Goal: Task Accomplishment & Management: Manage account settings

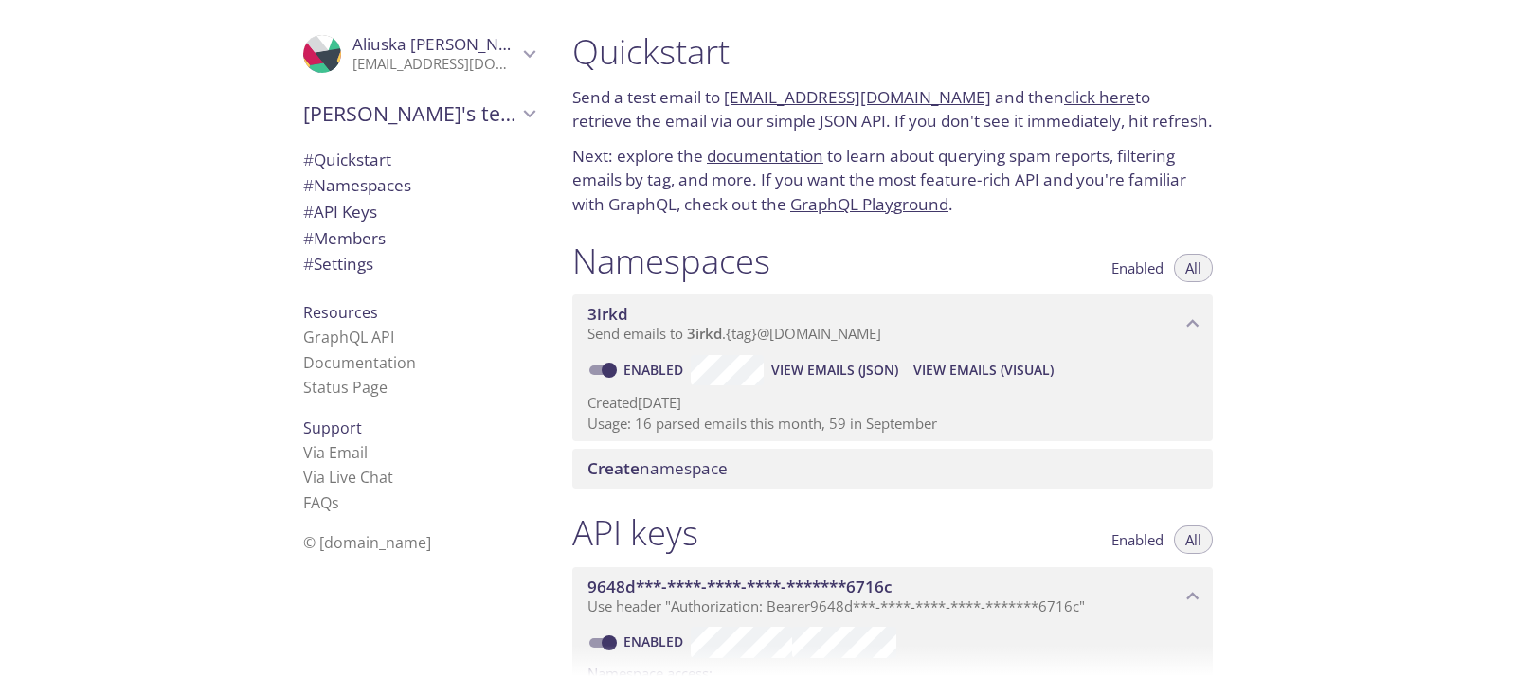
click at [500, 43] on span "[PERSON_NAME]" at bounding box center [434, 44] width 165 height 21
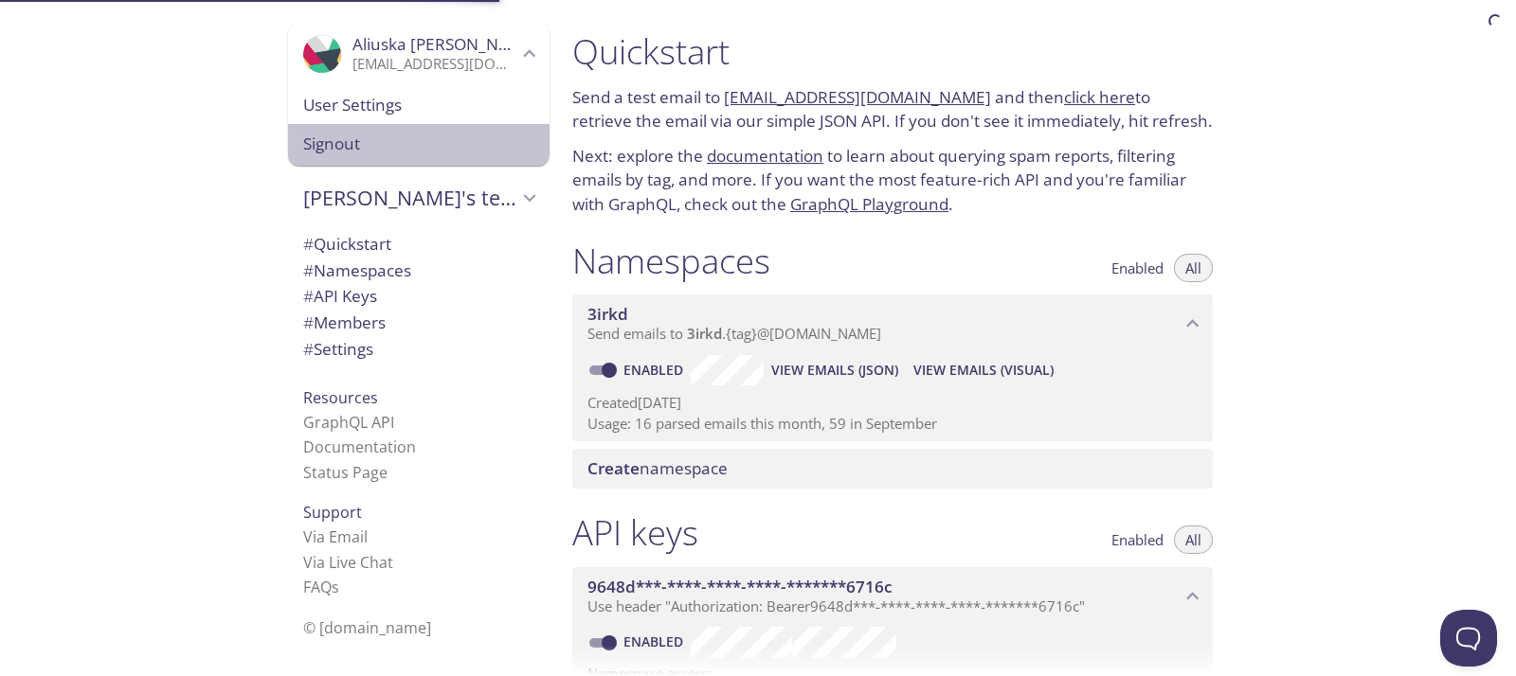
click at [308, 142] on span "Signout" at bounding box center [418, 144] width 231 height 25
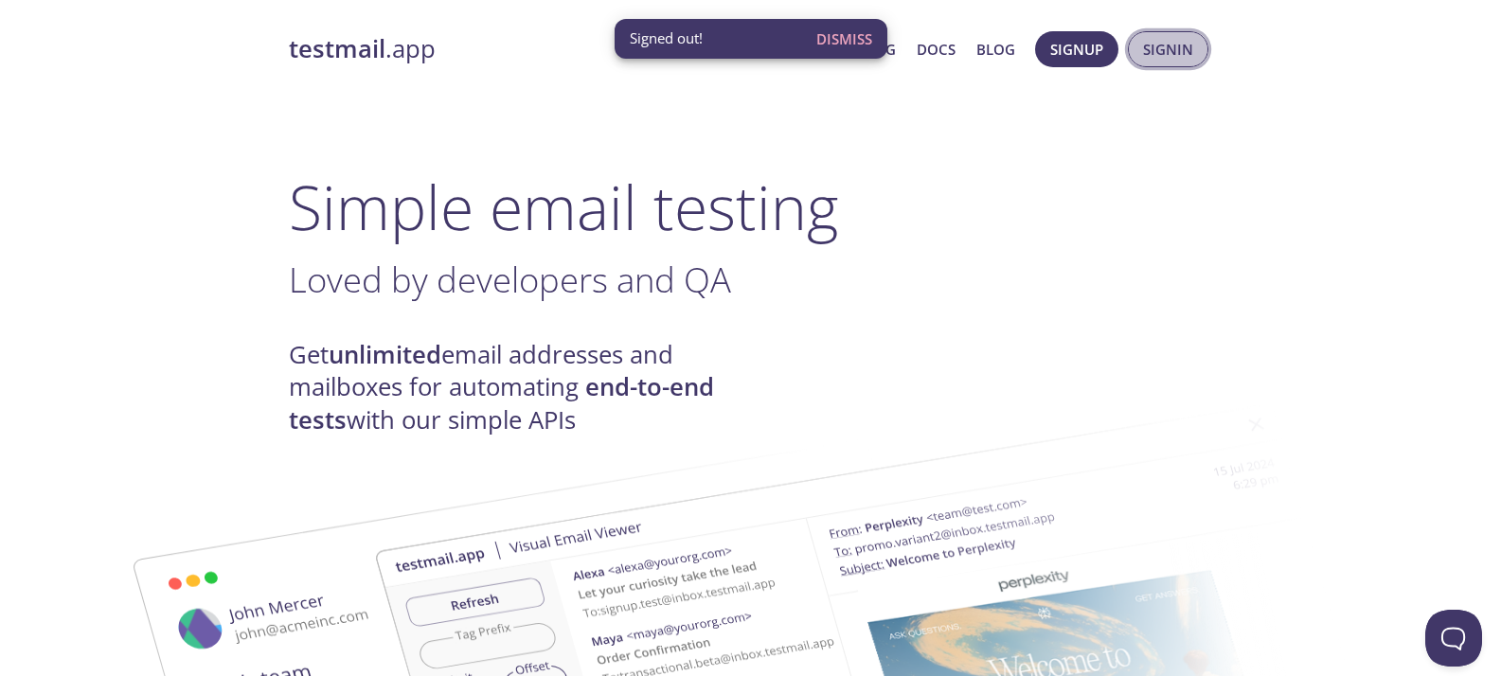
click at [1159, 56] on span "Signin" at bounding box center [1168, 49] width 50 height 25
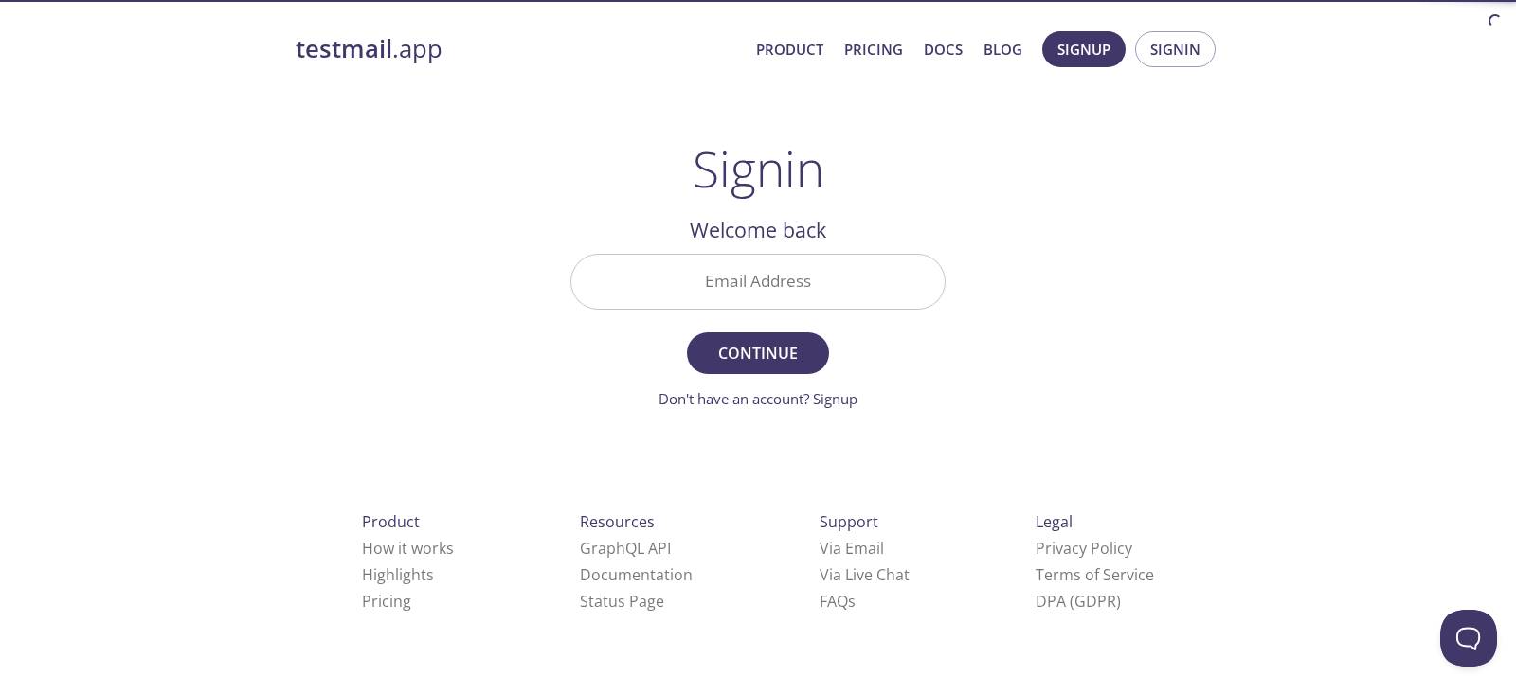
click at [739, 280] on input "Email Address" at bounding box center [757, 282] width 373 height 54
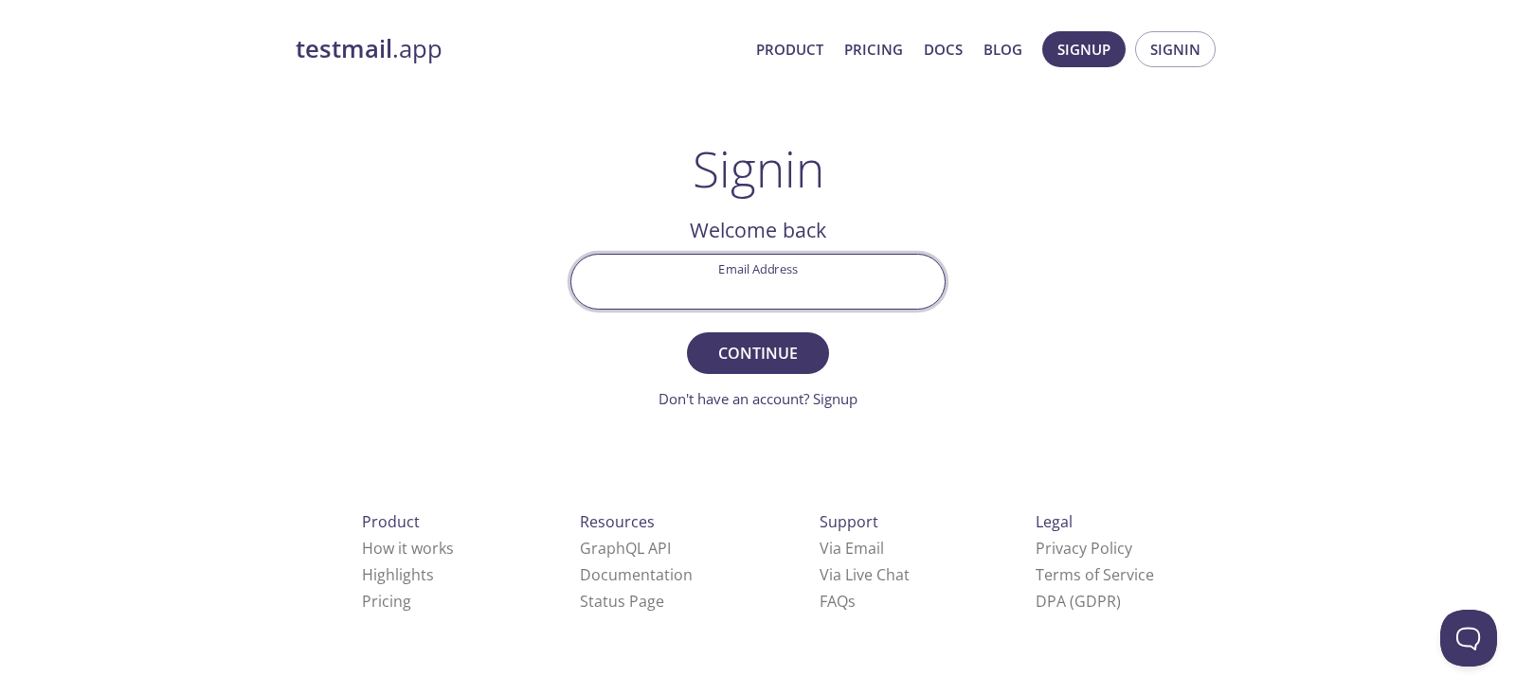
type input "[PERSON_NAME][EMAIL_ADDRESS][DOMAIN_NAME]"
click at [752, 360] on span "Continue" at bounding box center [758, 353] width 100 height 27
click at [790, 296] on input "Signin Security Code" at bounding box center [757, 282] width 373 height 54
paste input "EJW3JPX"
type input "EJW3JPX"
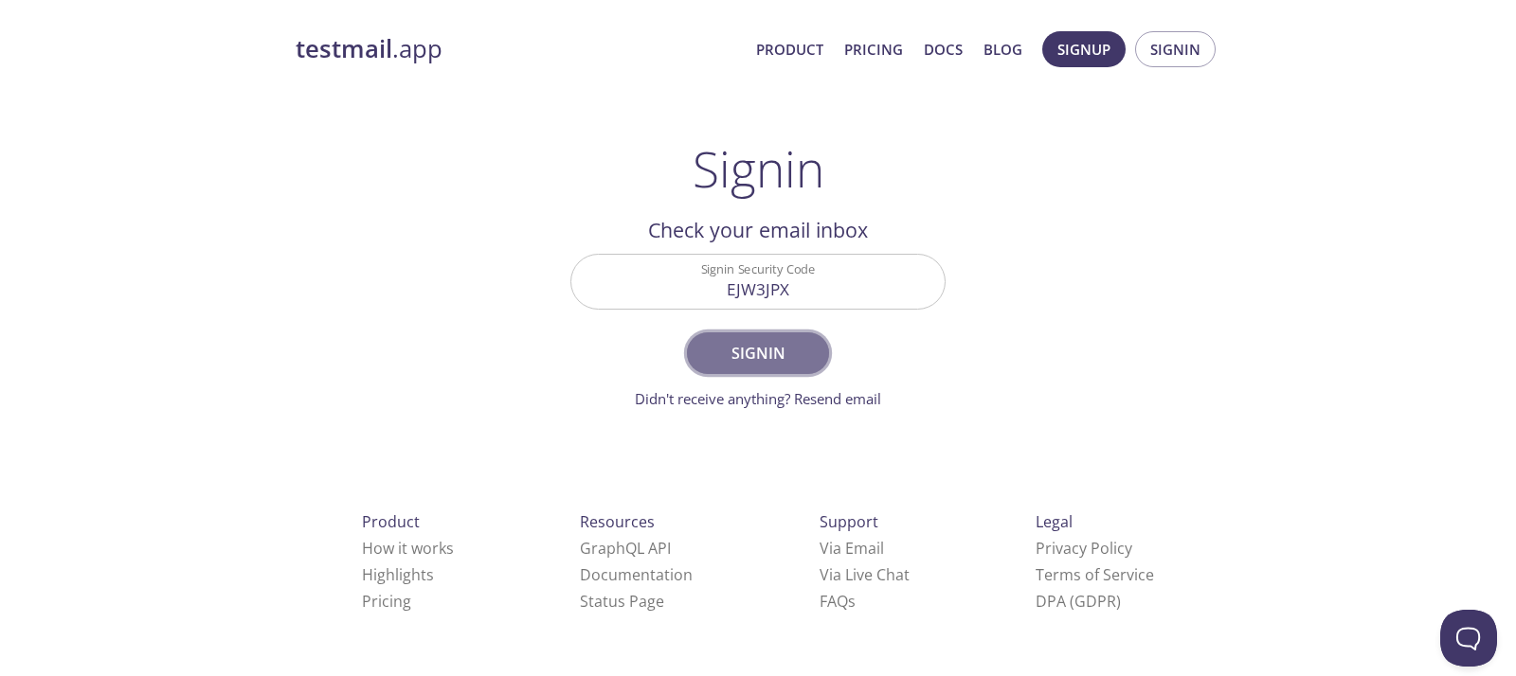
click at [796, 353] on span "Signin" at bounding box center [758, 353] width 100 height 27
